Goal: Transaction & Acquisition: Download file/media

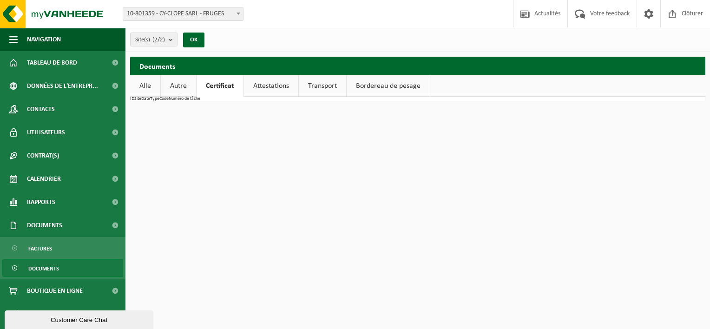
click at [194, 82] on link "Autre" at bounding box center [178, 85] width 35 height 21
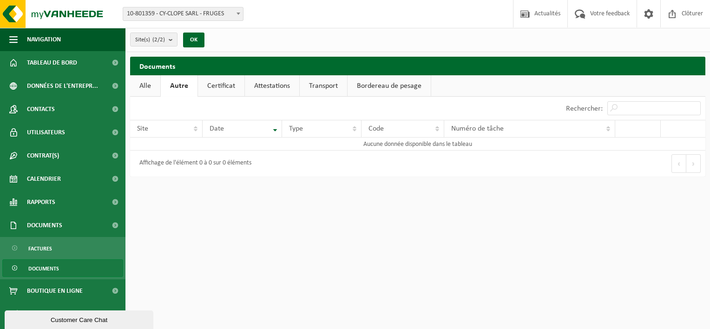
click at [231, 83] on link "Certificat" at bounding box center [221, 85] width 46 height 21
click at [275, 84] on link "Attestations" at bounding box center [271, 85] width 54 height 21
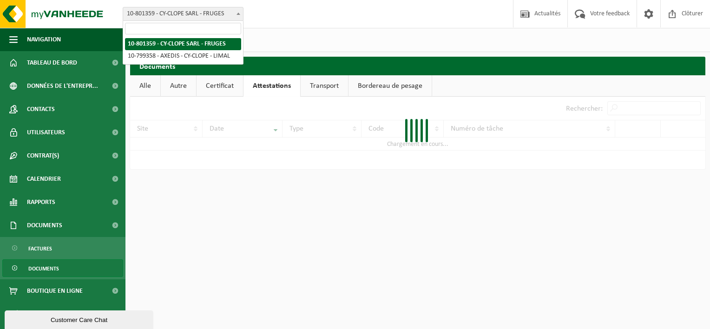
click at [217, 13] on span "10-801359 - CY-CLOPE SARL - FRUGES" at bounding box center [183, 13] width 120 height 13
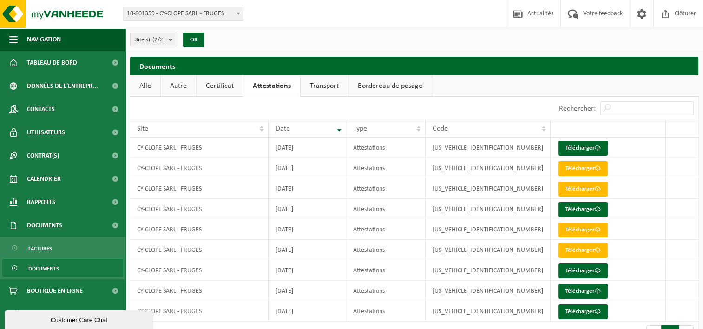
click at [376, 36] on div "Site(s) (2/2) Tout sélectionner Tout désélectionner CY-CLOPE SARL - FRUGES AXED…" at bounding box center [414, 40] width 578 height 24
click at [584, 151] on link "Télécharger" at bounding box center [582, 148] width 49 height 15
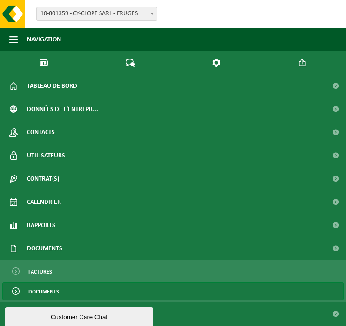
click at [134, 16] on span "10-801359 - CY-CLOPE SARL - FRUGES" at bounding box center [97, 13] width 120 height 13
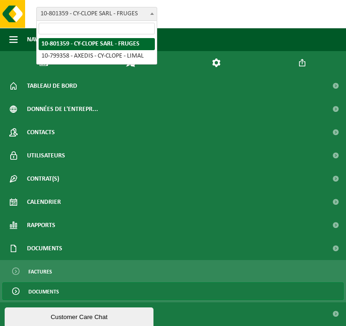
click at [221, 13] on div "Site: 10-801359 - CY-CLOPE SARL - FRUGES 10-799358 - AXEDIS - CY-CLOPE - LIMAL …" at bounding box center [173, 14] width 346 height 28
